Goal: Task Accomplishment & Management: Manage account settings

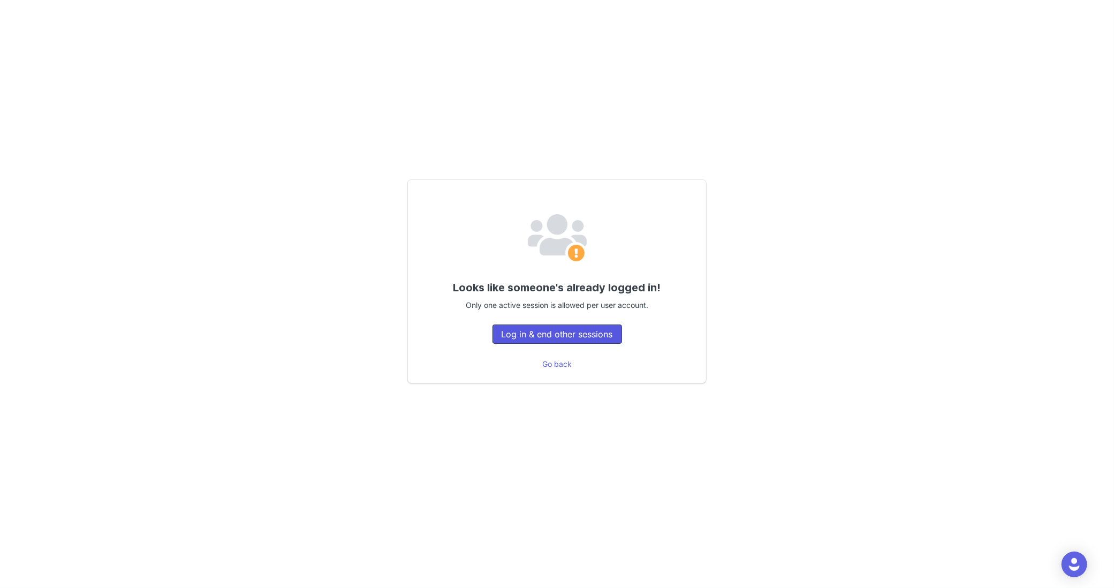
click at [567, 340] on button "Log in & end other sessions" at bounding box center [556, 333] width 129 height 19
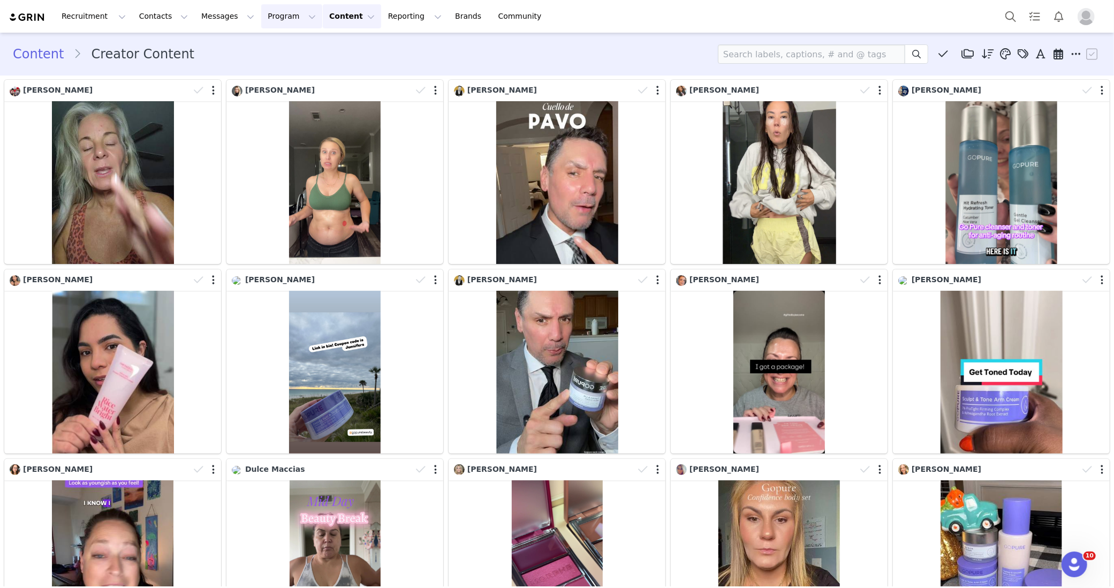
click at [272, 15] on button "Program Program" at bounding box center [291, 16] width 61 height 24
click at [280, 45] on p "Activations" at bounding box center [273, 47] width 41 height 11
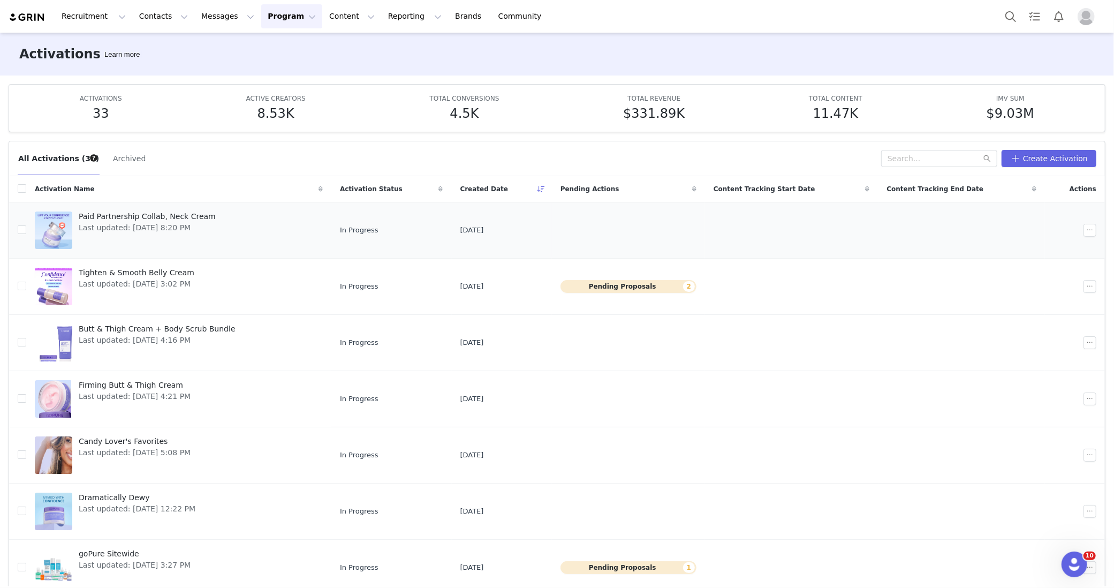
click at [224, 220] on link "Paid Partnership Collab, Neck Cream Last updated: Sep 25, 2025 8:20 PM" at bounding box center [179, 230] width 288 height 43
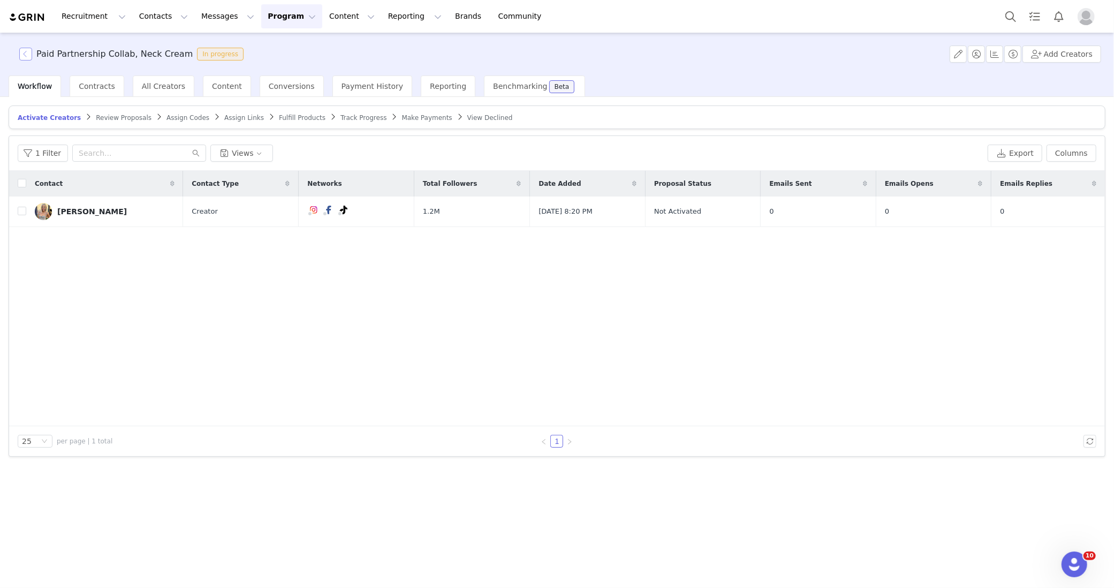
click at [26, 54] on button "button" at bounding box center [25, 54] width 13 height 13
